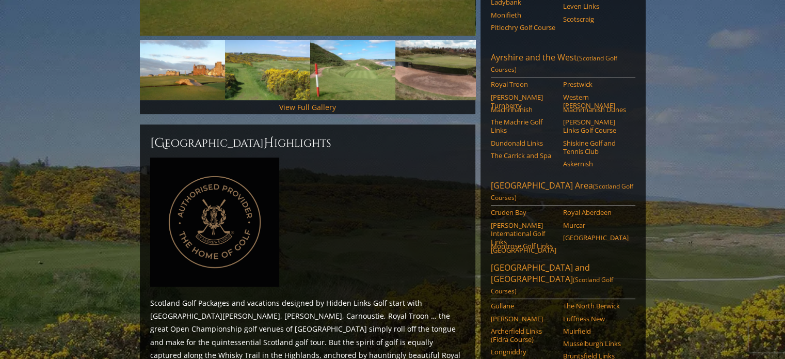
scroll to position [333, 0]
click at [559, 182] on span "(Scotland Golf Courses)" at bounding box center [562, 192] width 143 height 20
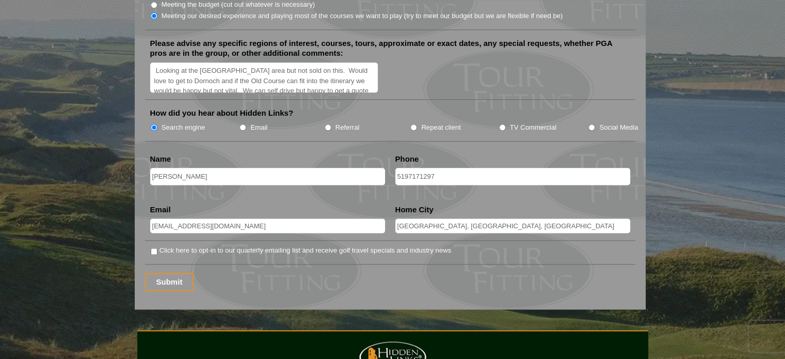
scroll to position [1303, 0]
click at [152, 248] on input "Click here to opt-in to our quarterly emailing list and receive golf travel spe…" at bounding box center [154, 251] width 7 height 7
checkbox input "true"
click at [174, 273] on input "Submit" at bounding box center [169, 282] width 49 height 18
